Goal: Find specific page/section: Find specific page/section

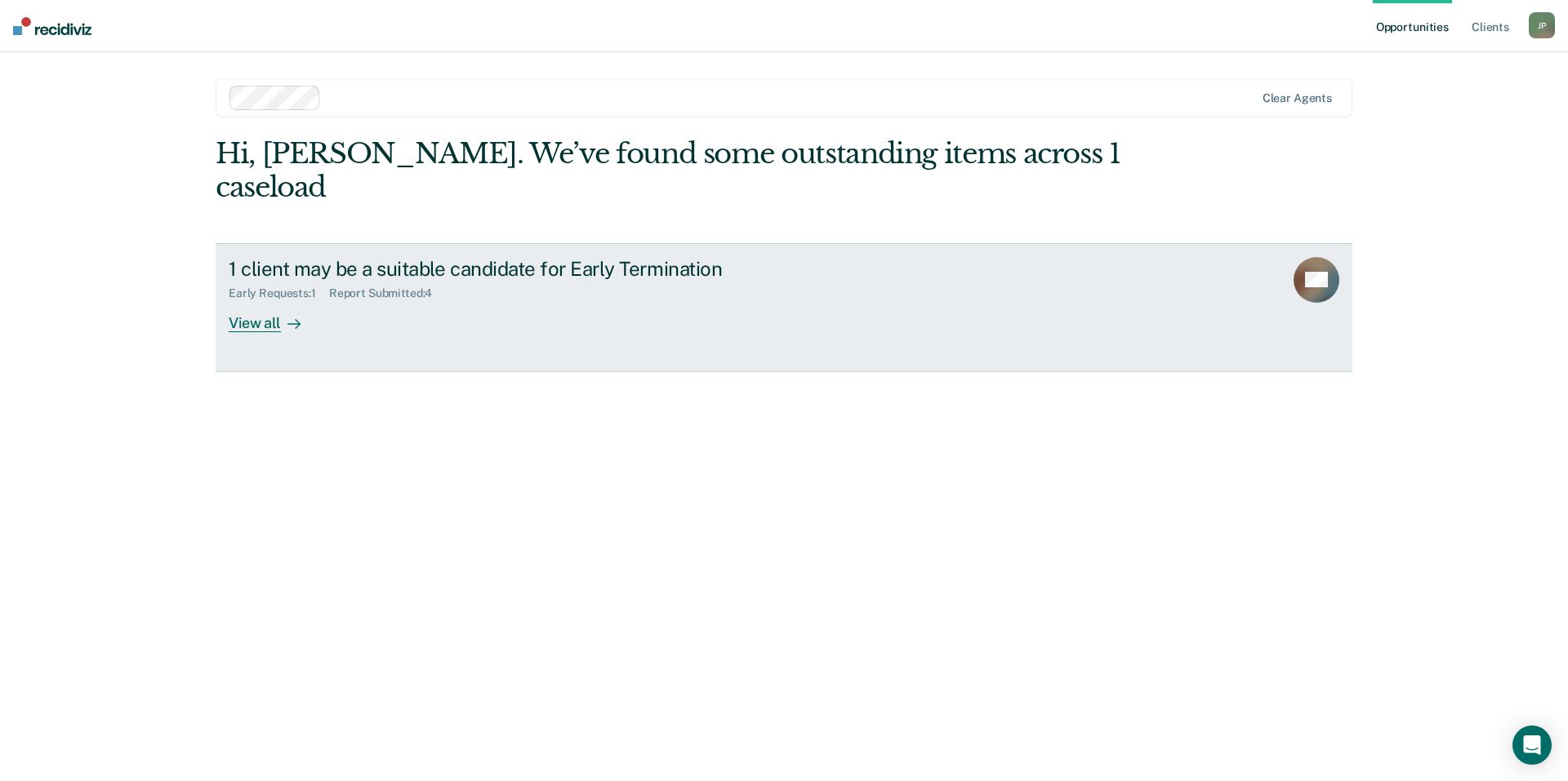
click at [442, 287] on div "Report Submitted : 4" at bounding box center [387, 294] width 117 height 14
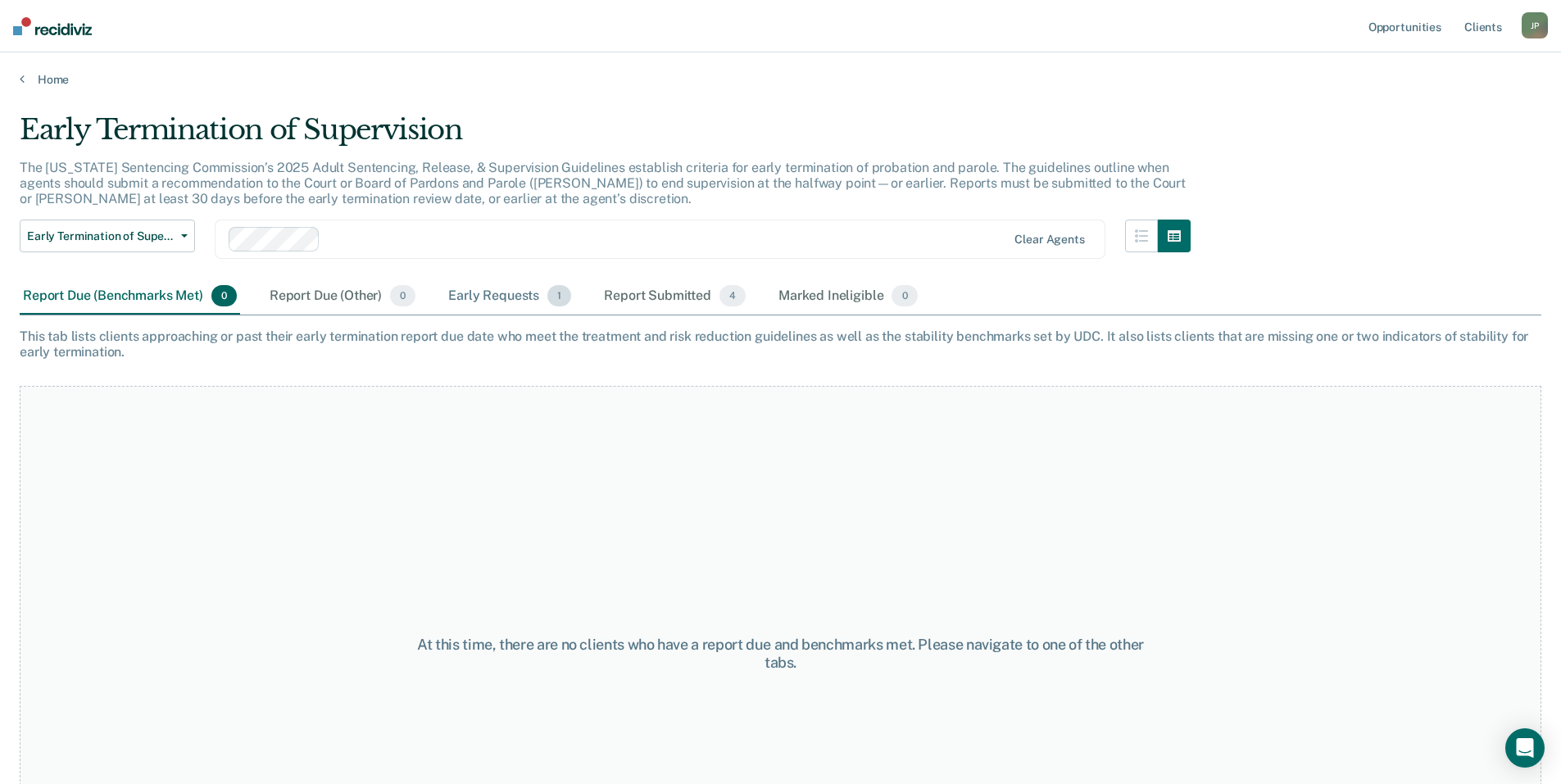
click at [500, 298] on div "Early Requests 1" at bounding box center [509, 296] width 130 height 36
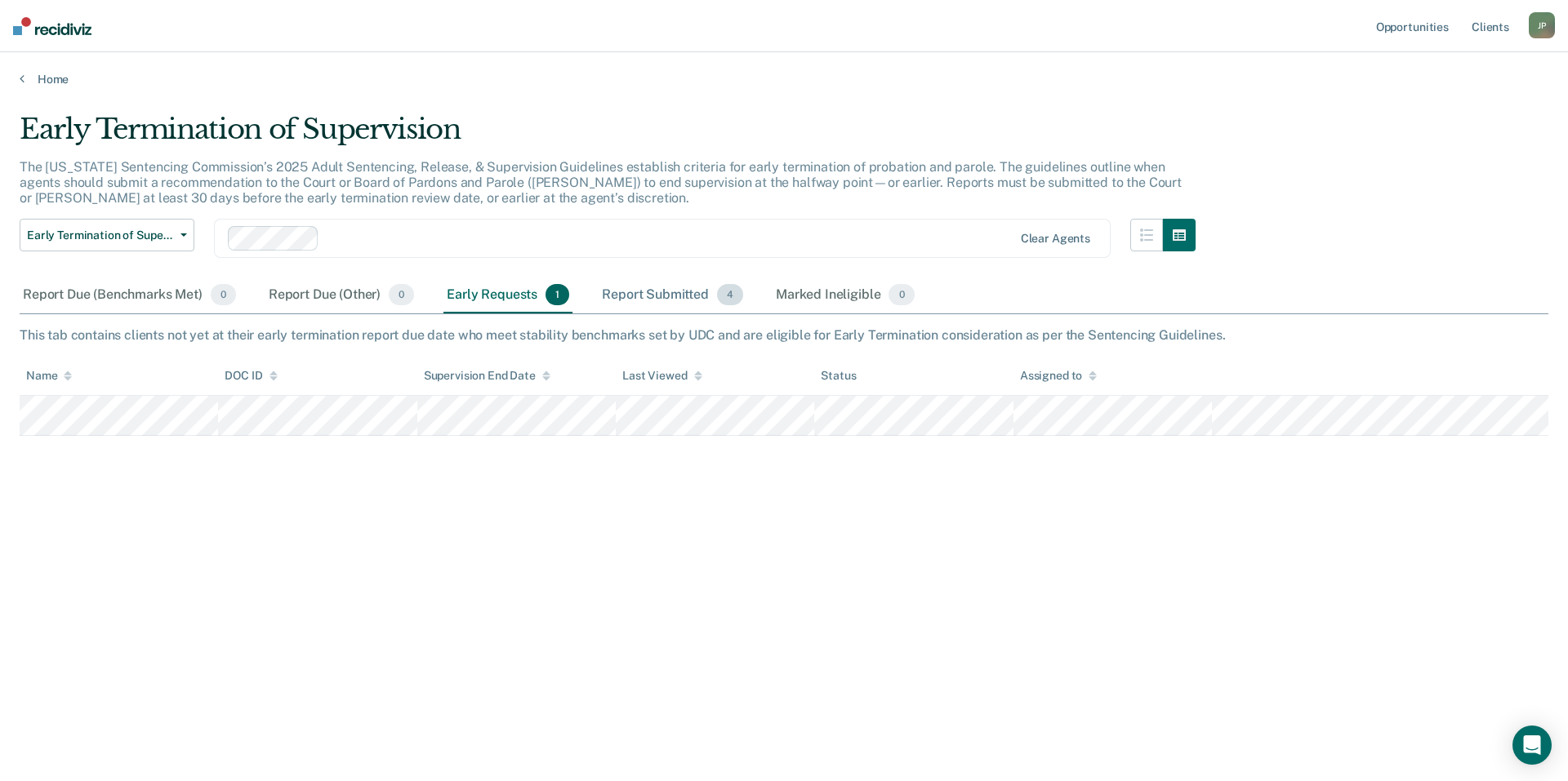
click at [606, 289] on div "Report Submitted 4" at bounding box center [672, 295] width 147 height 36
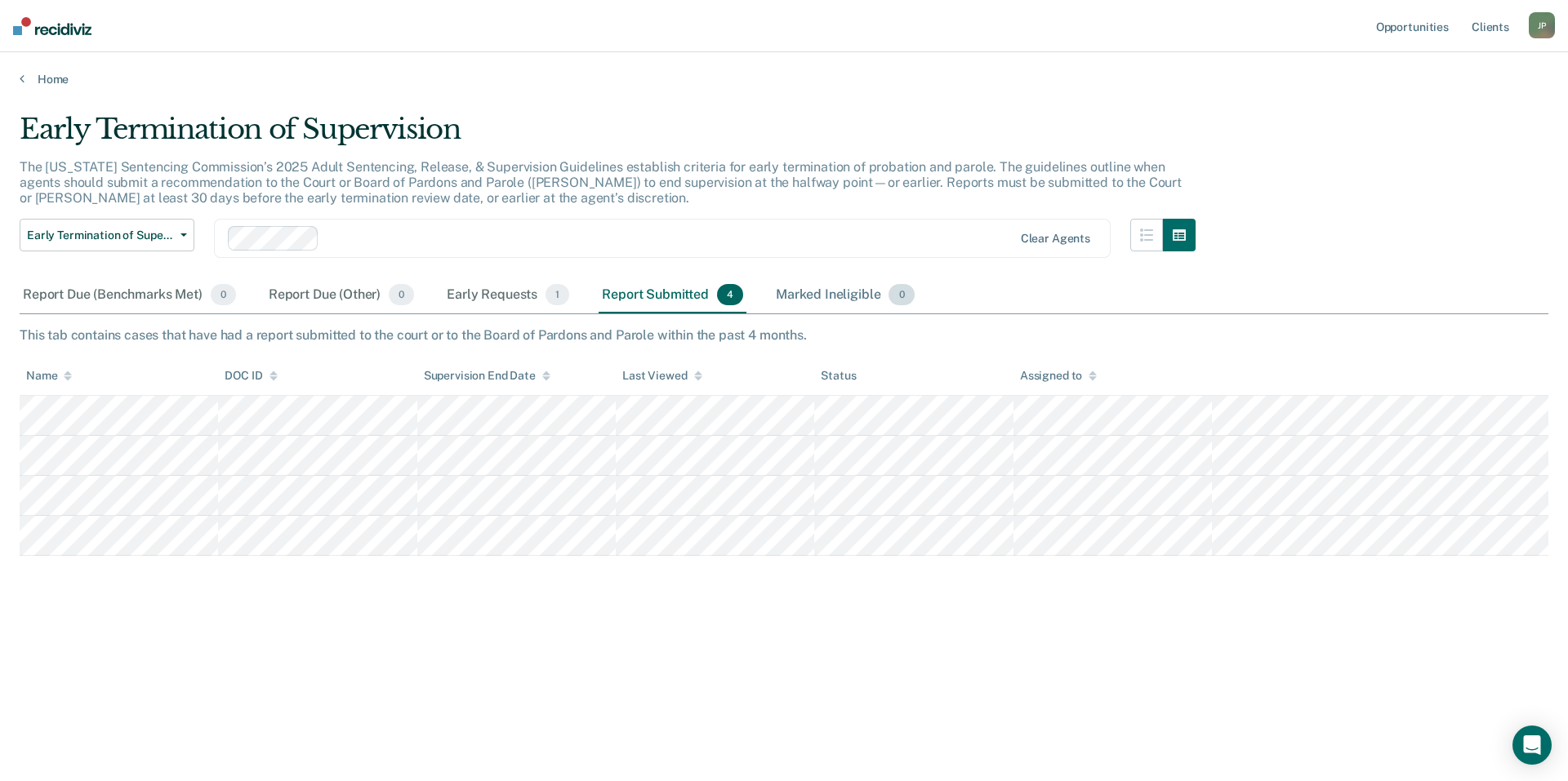
click at [835, 301] on div "Marked Ineligible 0" at bounding box center [845, 295] width 146 height 36
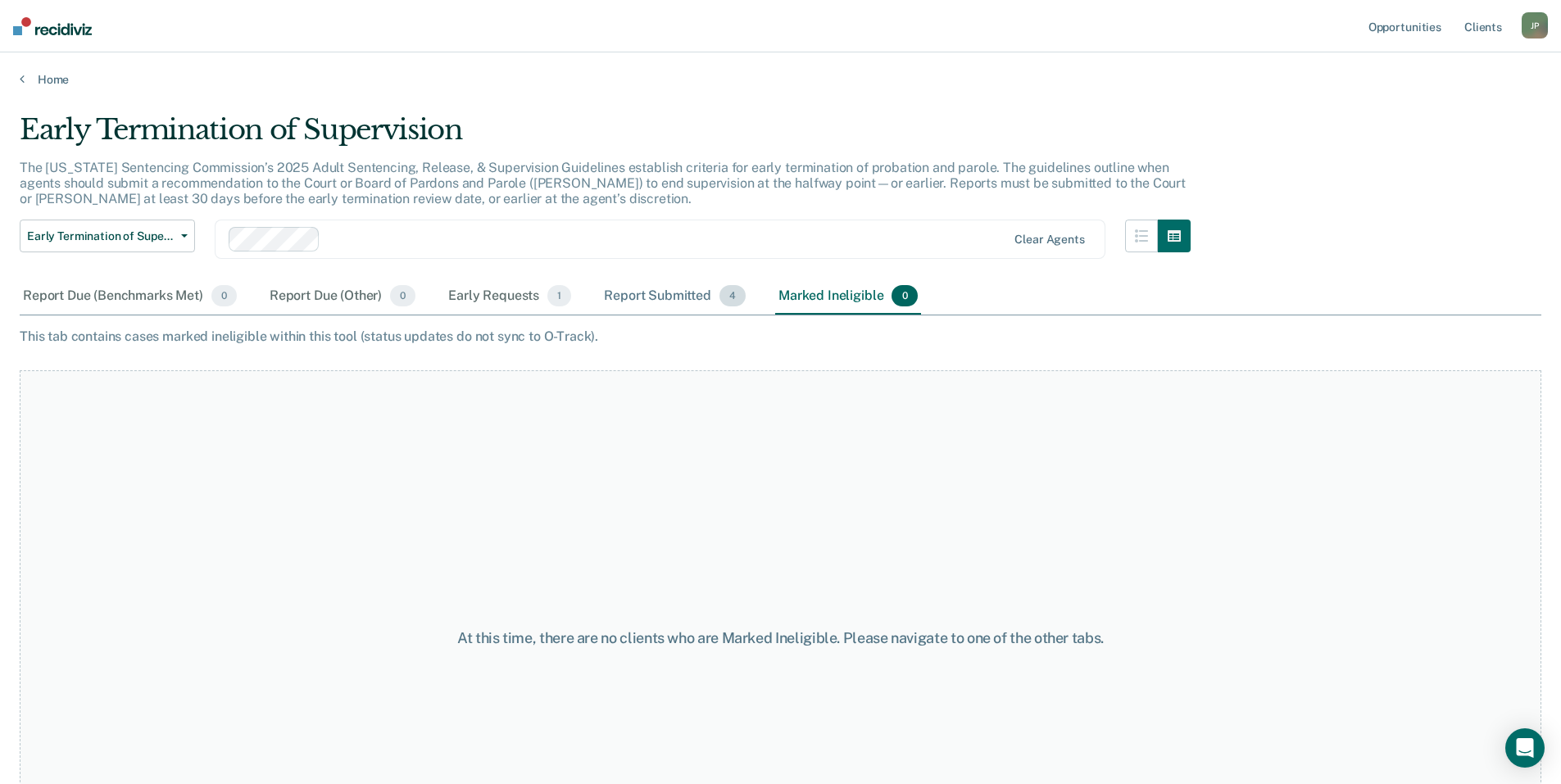
click at [667, 298] on div "Report Submitted 4" at bounding box center [674, 296] width 148 height 36
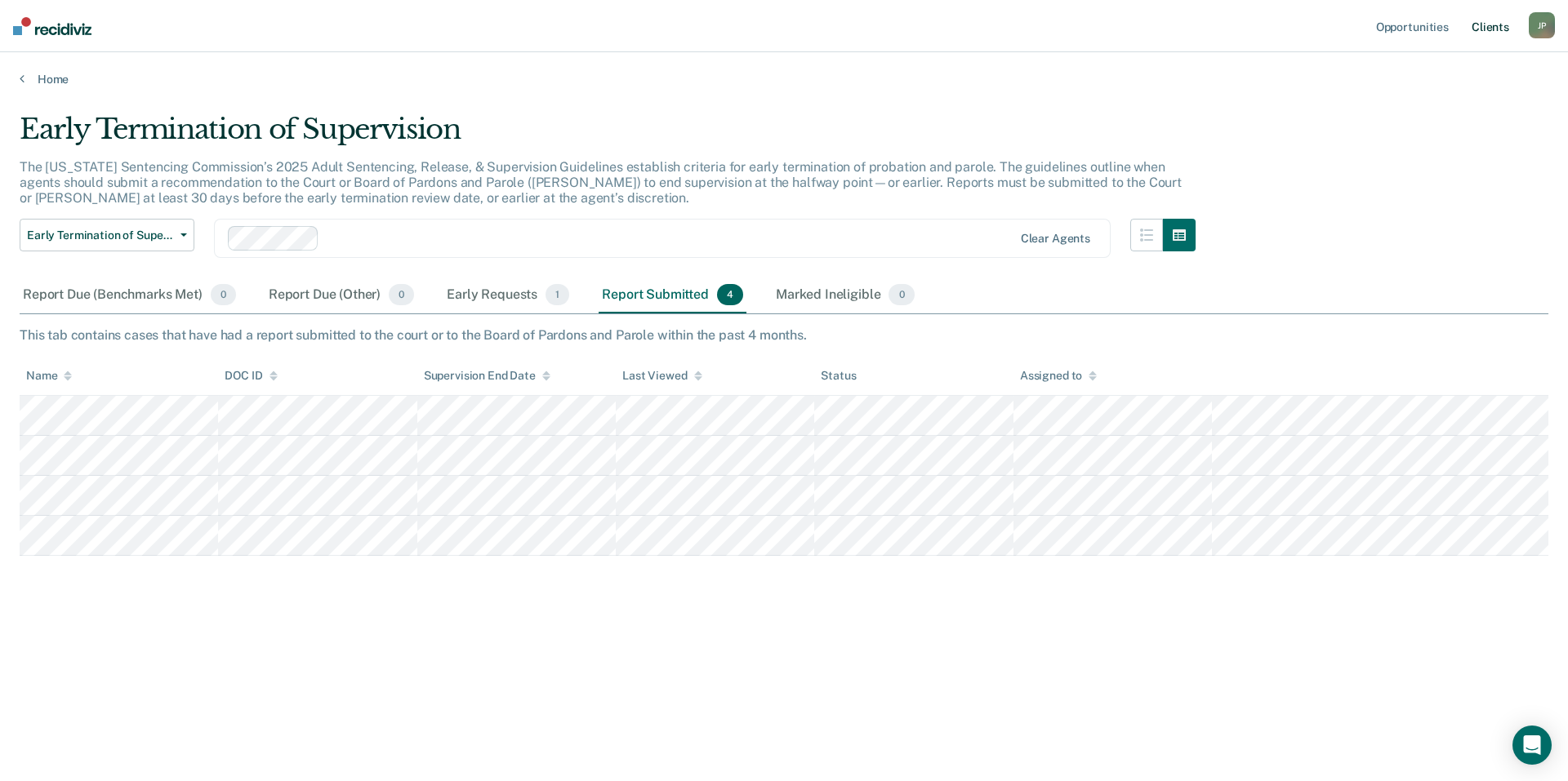
click at [1499, 31] on link "Client s" at bounding box center [1490, 26] width 44 height 52
